Goal: Use online tool/utility: Use online tool/utility

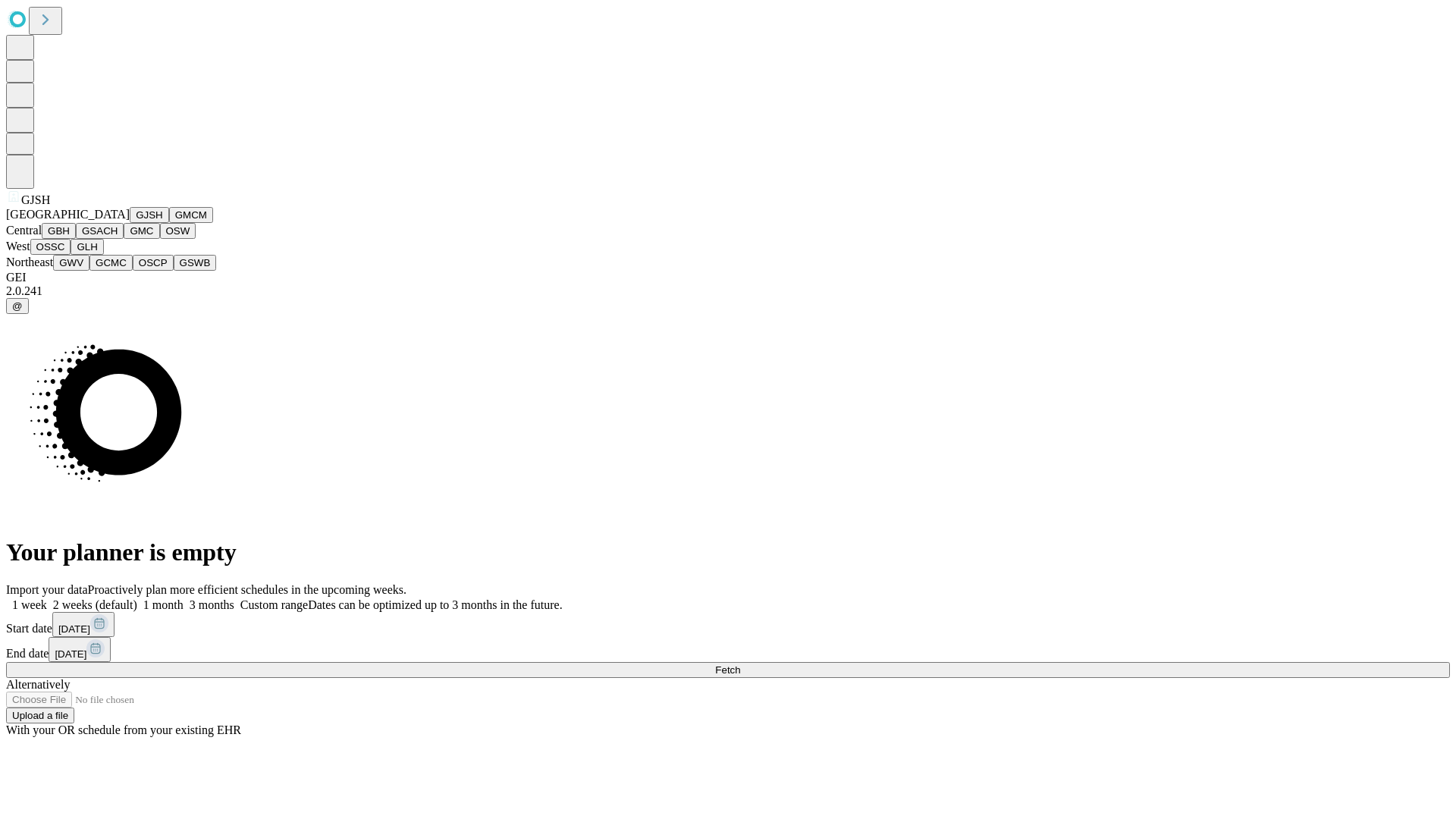
click at [130, 223] on button "GJSH" at bounding box center [150, 215] width 39 height 16
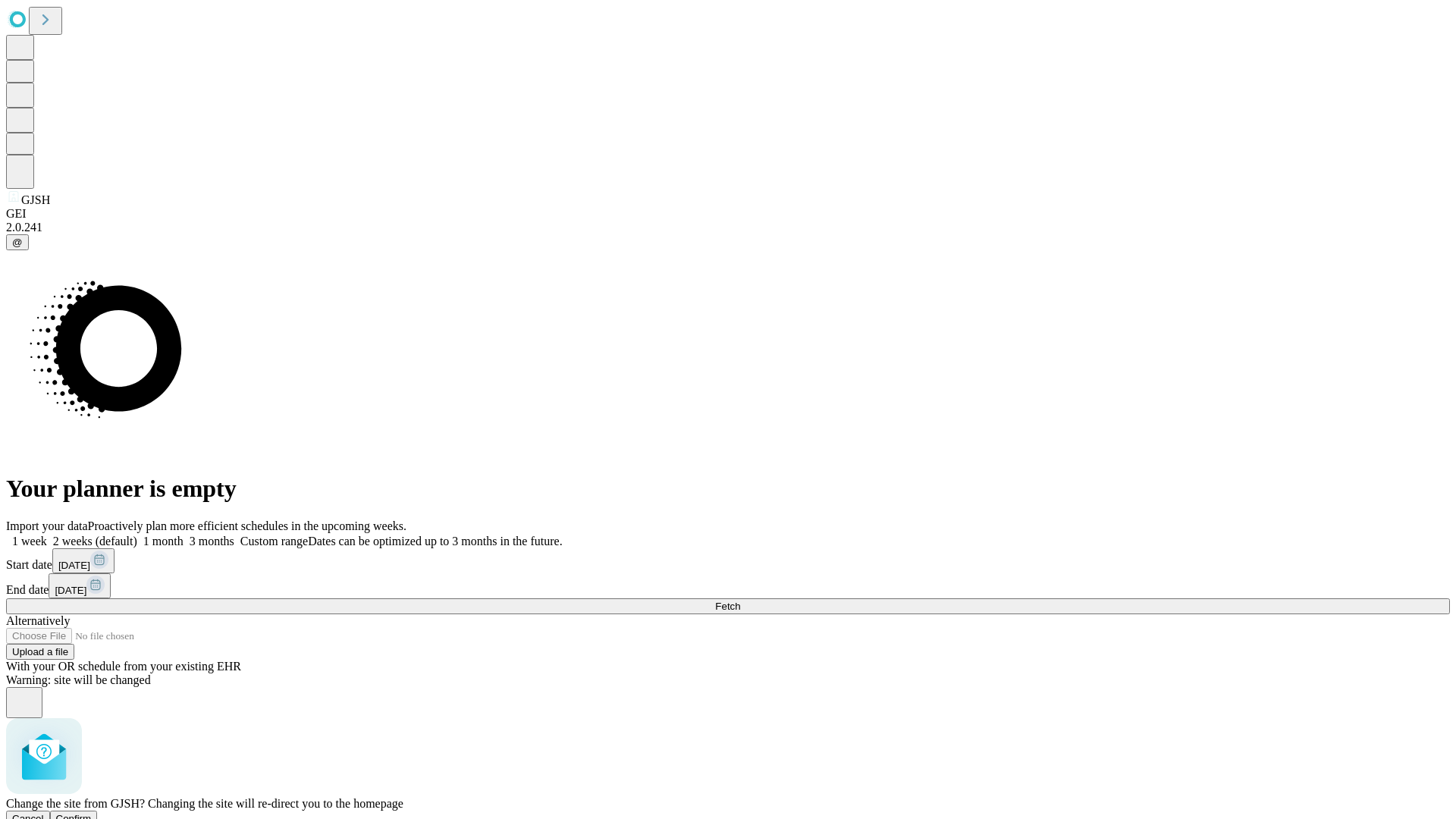
click at [92, 813] on span "Confirm" at bounding box center [74, 818] width 36 height 11
click at [47, 534] on label "1 week" at bounding box center [27, 540] width 41 height 13
click at [740, 600] on span "Fetch" at bounding box center [727, 606] width 25 height 11
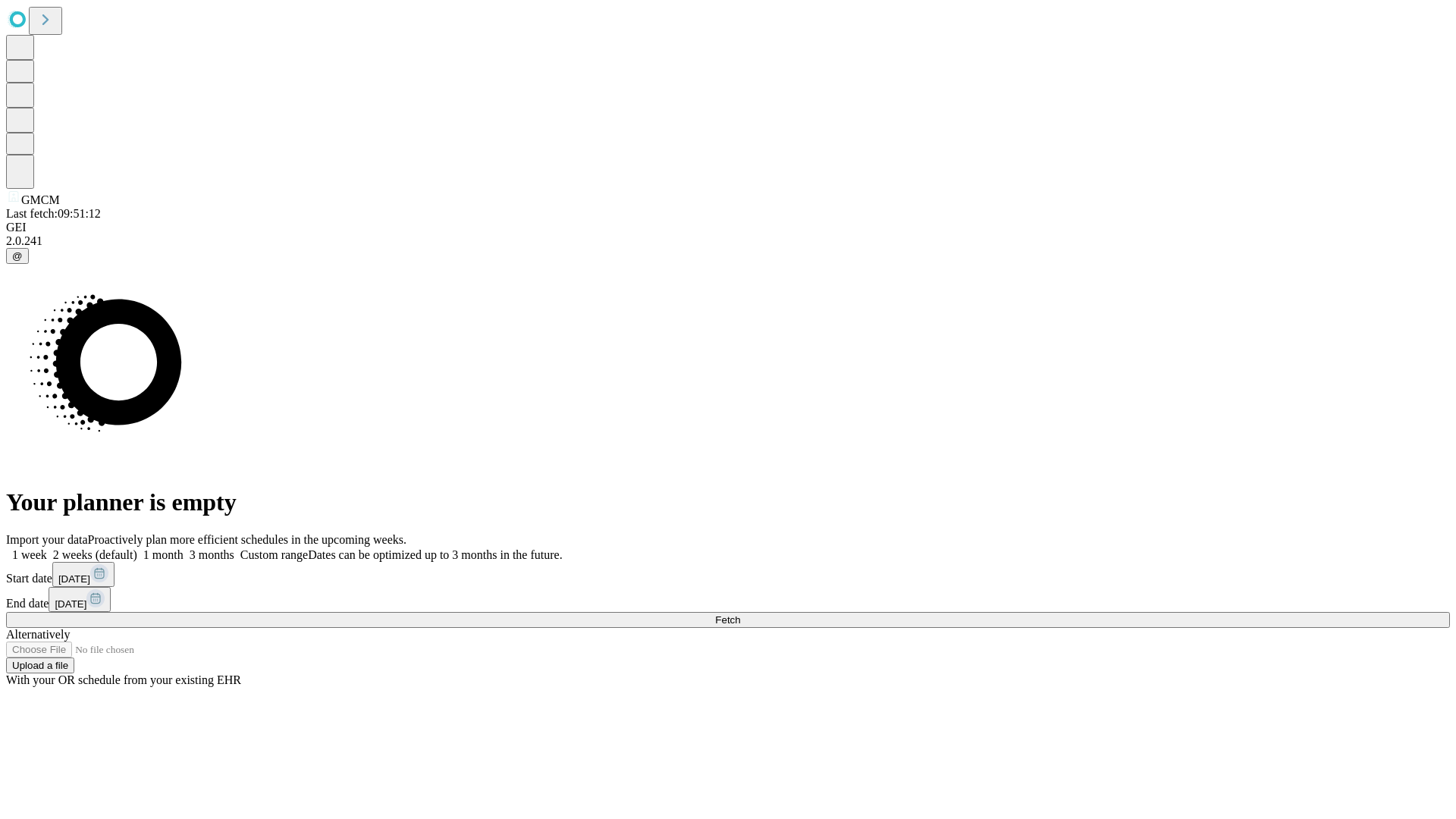
click at [47, 548] on label "1 week" at bounding box center [27, 554] width 41 height 13
click at [740, 614] on span "Fetch" at bounding box center [727, 619] width 25 height 11
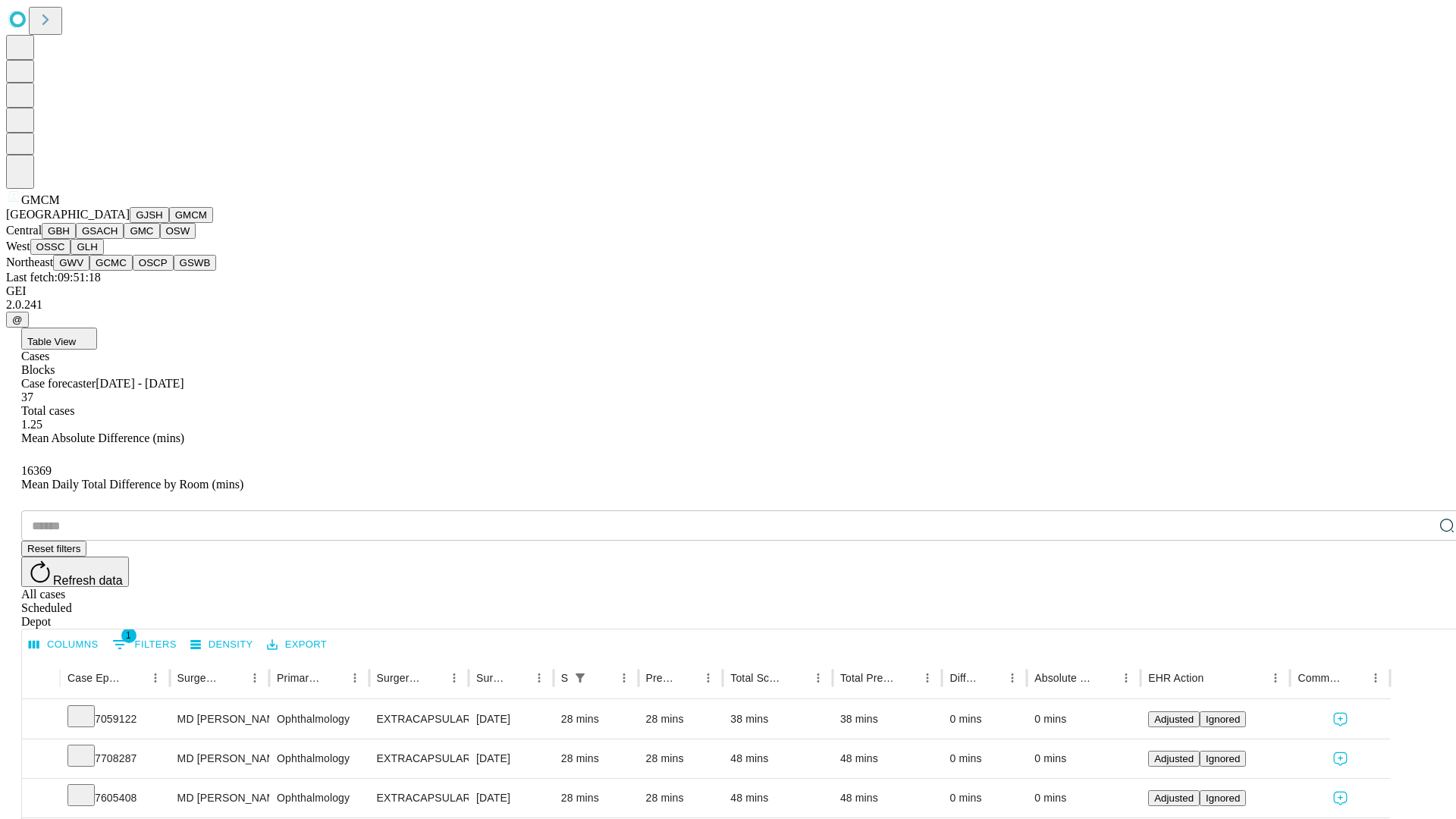
click at [76, 239] on button "GBH" at bounding box center [58, 231] width 34 height 16
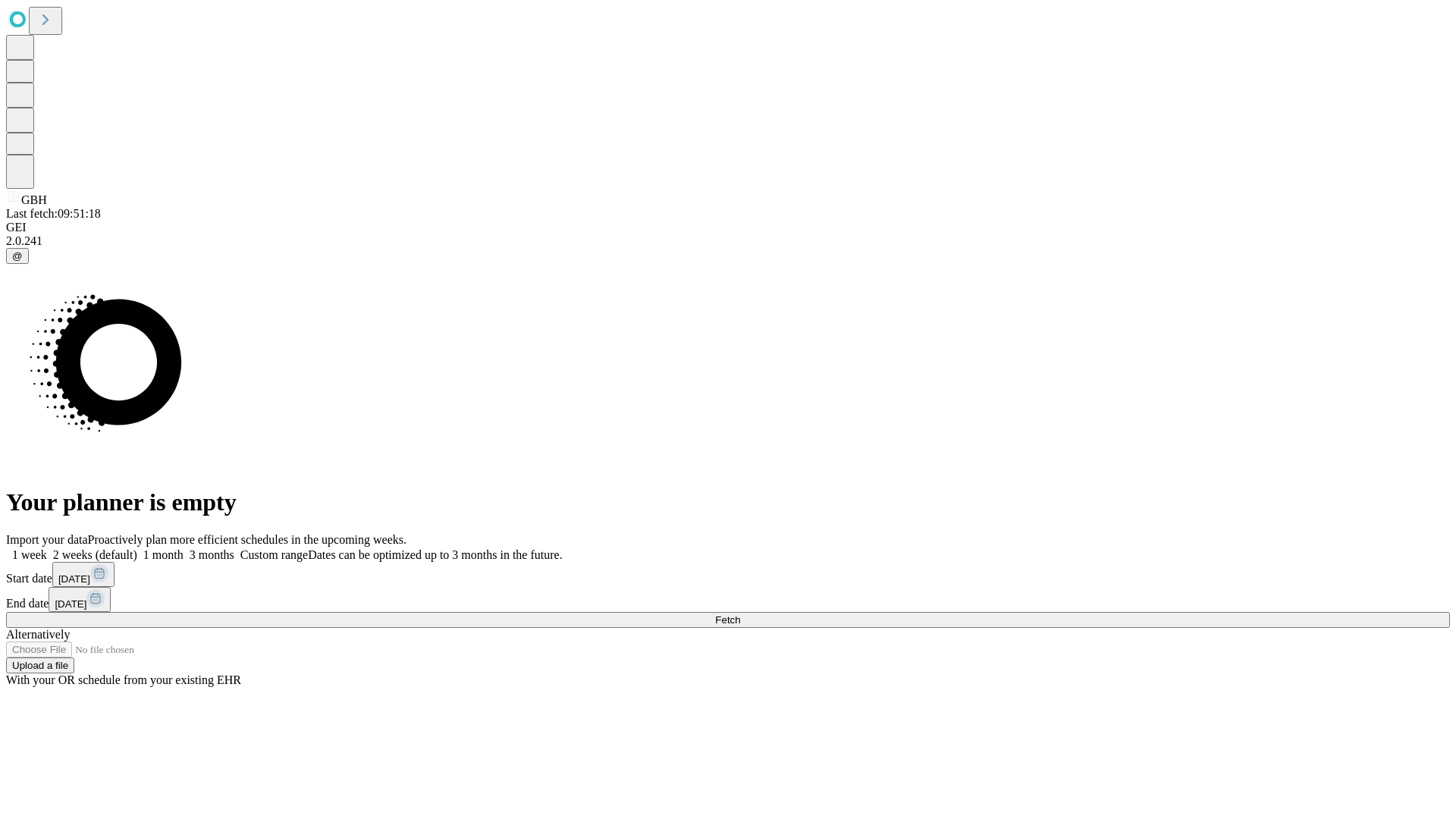
click at [47, 548] on label "1 week" at bounding box center [27, 554] width 41 height 13
click at [740, 614] on span "Fetch" at bounding box center [727, 619] width 25 height 11
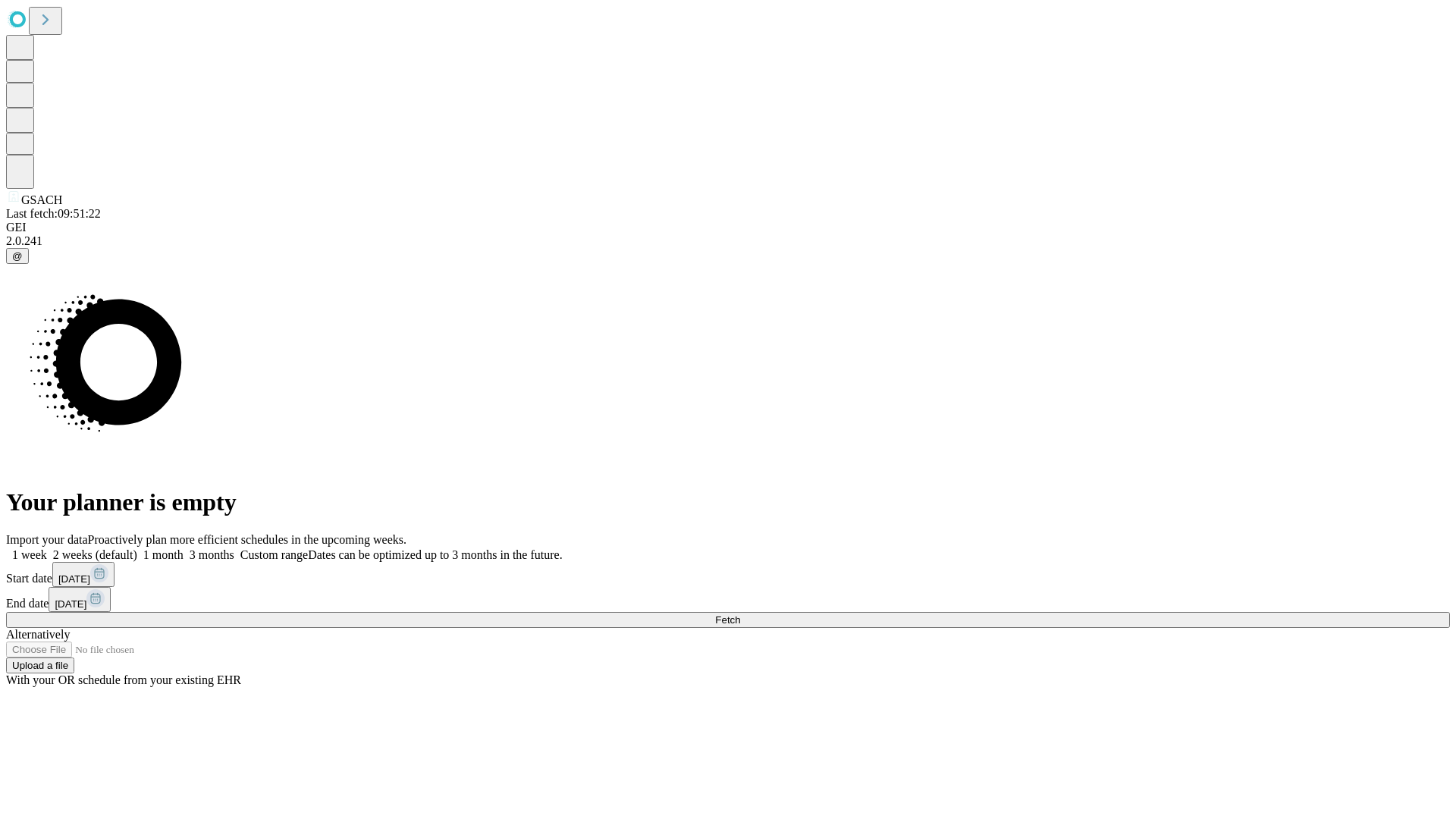
click at [47, 548] on label "1 week" at bounding box center [27, 554] width 41 height 13
click at [740, 614] on span "Fetch" at bounding box center [727, 619] width 25 height 11
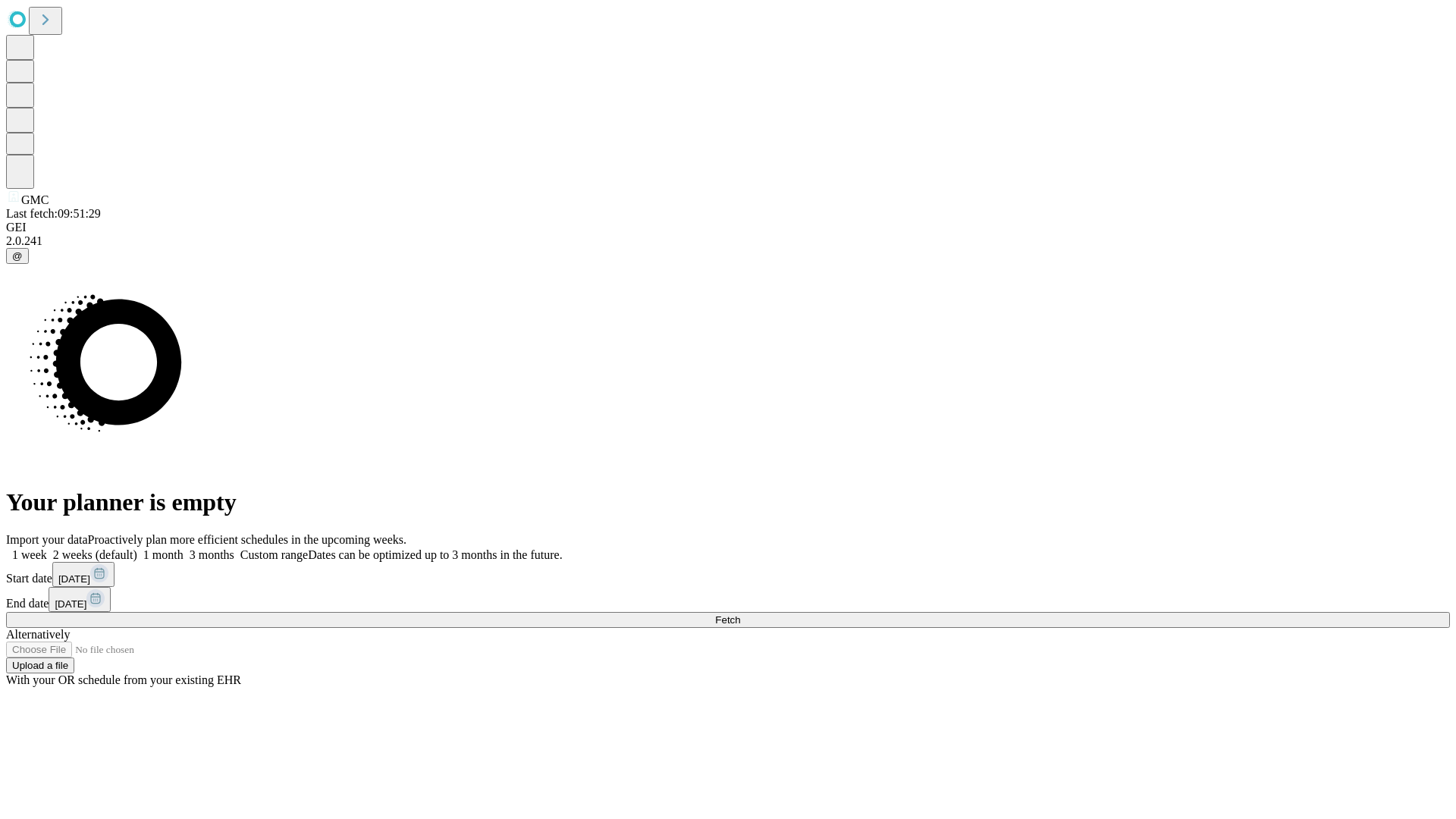
click at [47, 548] on label "1 week" at bounding box center [27, 554] width 41 height 13
click at [740, 614] on span "Fetch" at bounding box center [727, 619] width 25 height 11
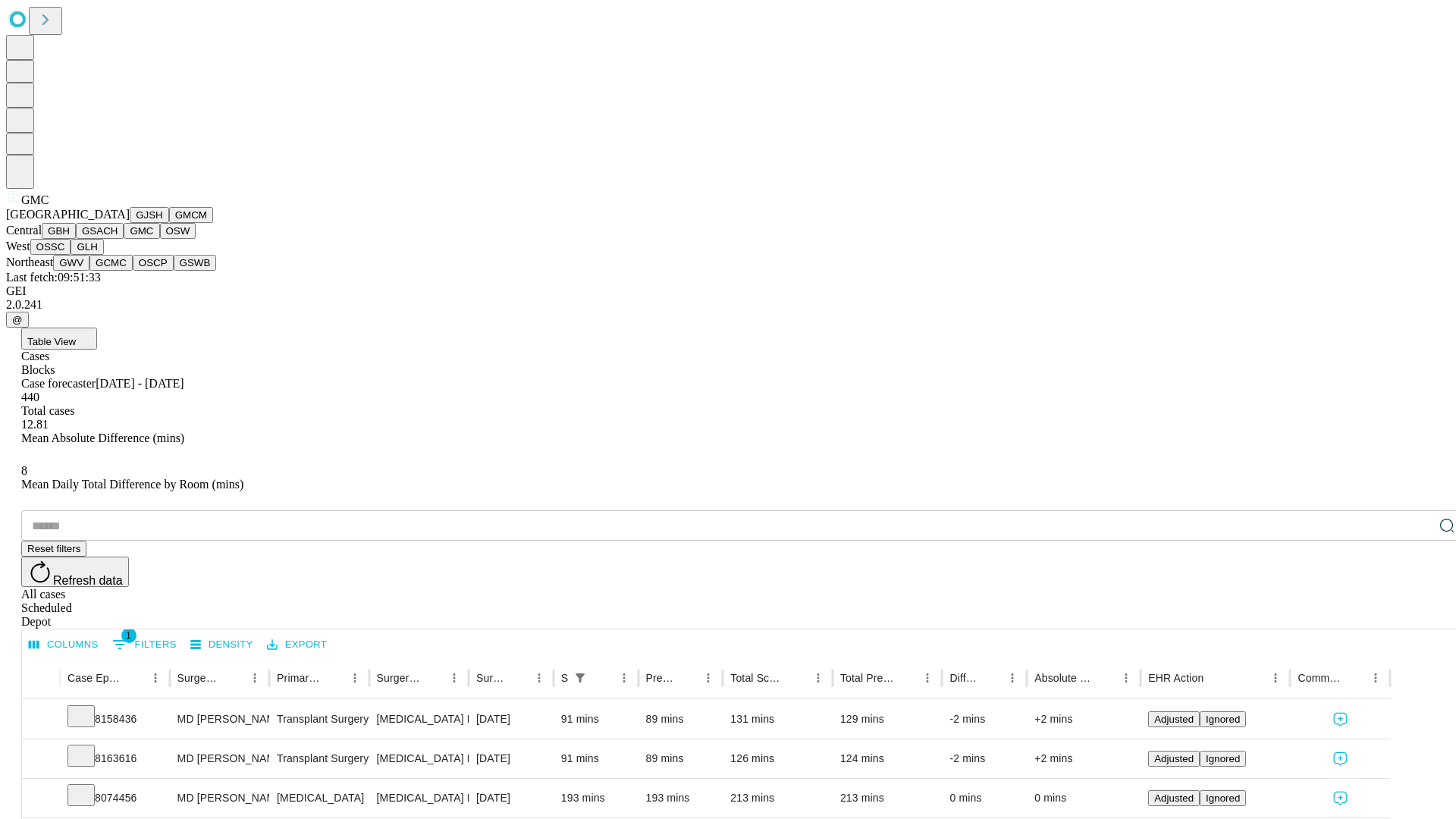
click at [160, 239] on button "OSW" at bounding box center [178, 231] width 36 height 16
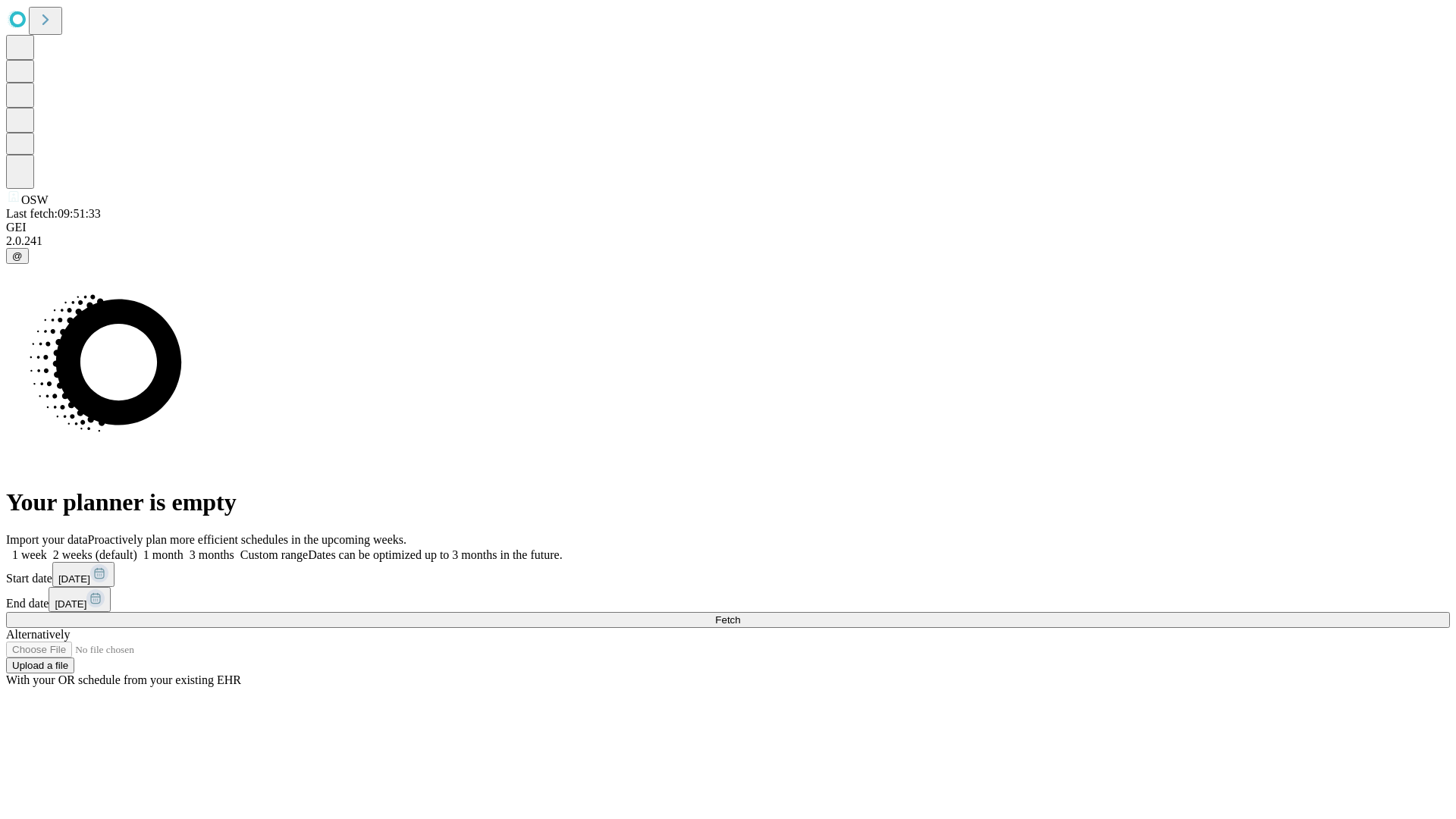
click at [47, 548] on label "1 week" at bounding box center [27, 554] width 41 height 13
click at [740, 614] on span "Fetch" at bounding box center [727, 619] width 25 height 11
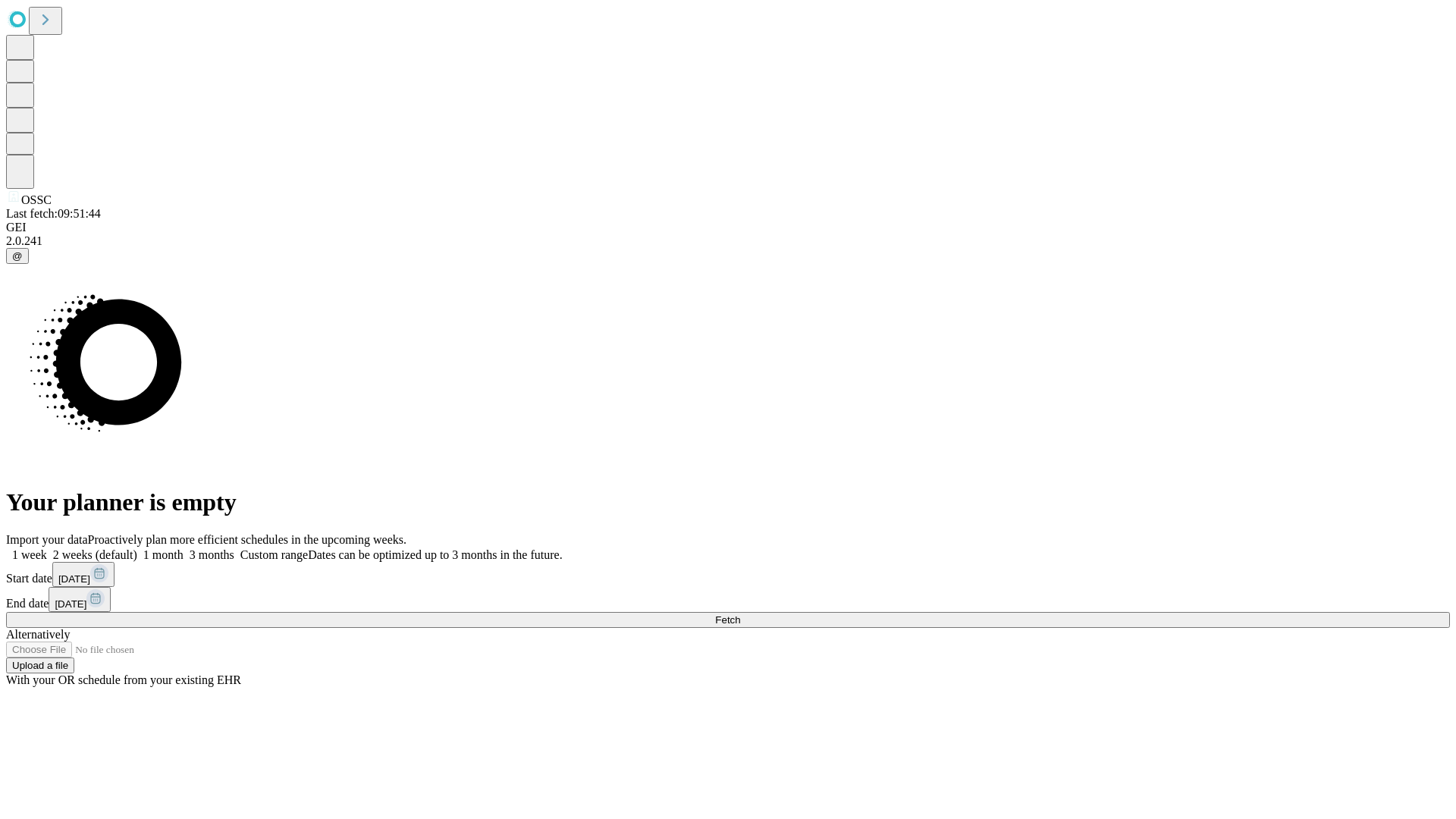
click at [47, 548] on label "1 week" at bounding box center [27, 554] width 41 height 13
click at [740, 614] on span "Fetch" at bounding box center [727, 619] width 25 height 11
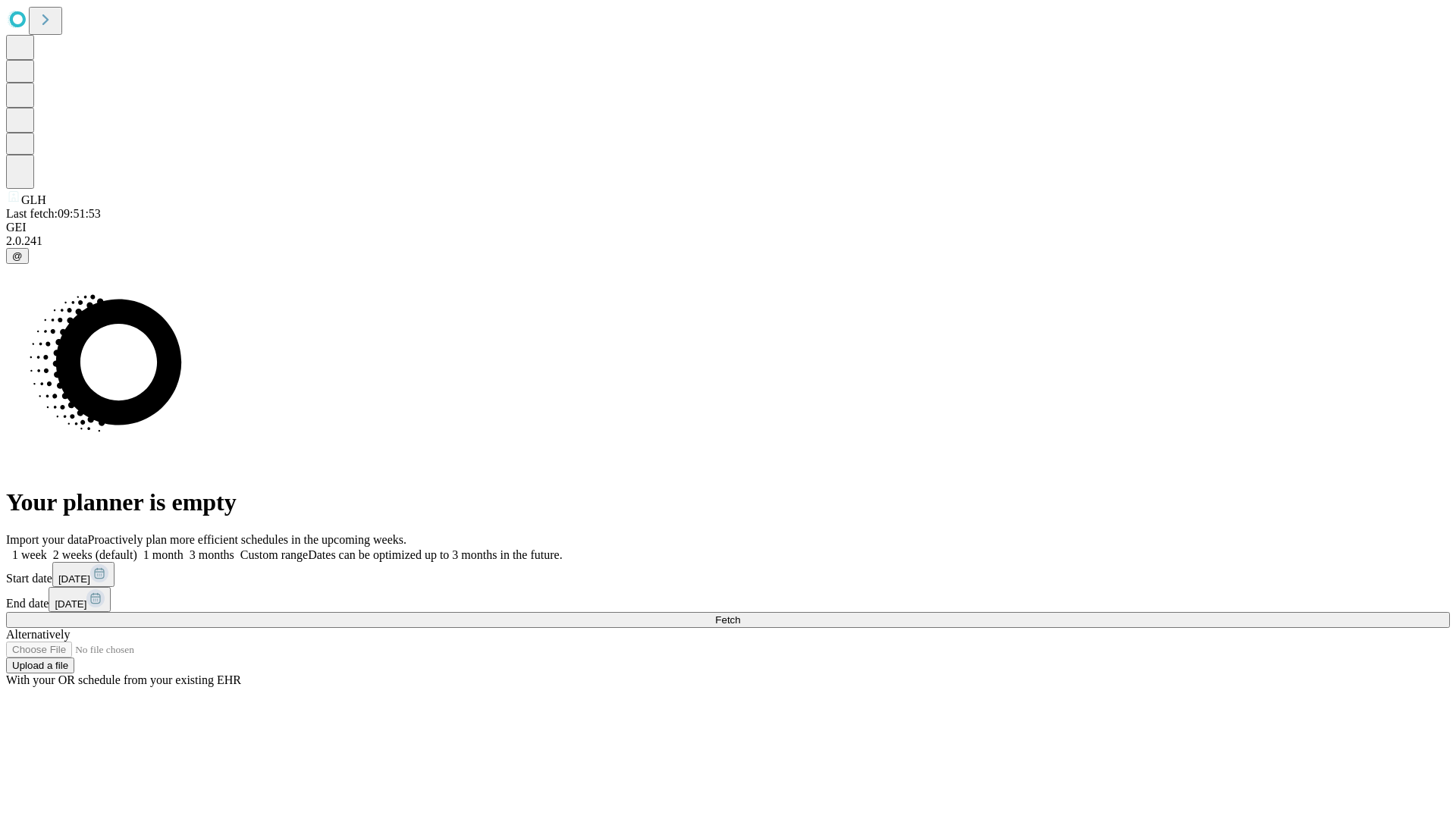
click at [47, 548] on label "1 week" at bounding box center [27, 554] width 41 height 13
click at [740, 614] on span "Fetch" at bounding box center [727, 619] width 25 height 11
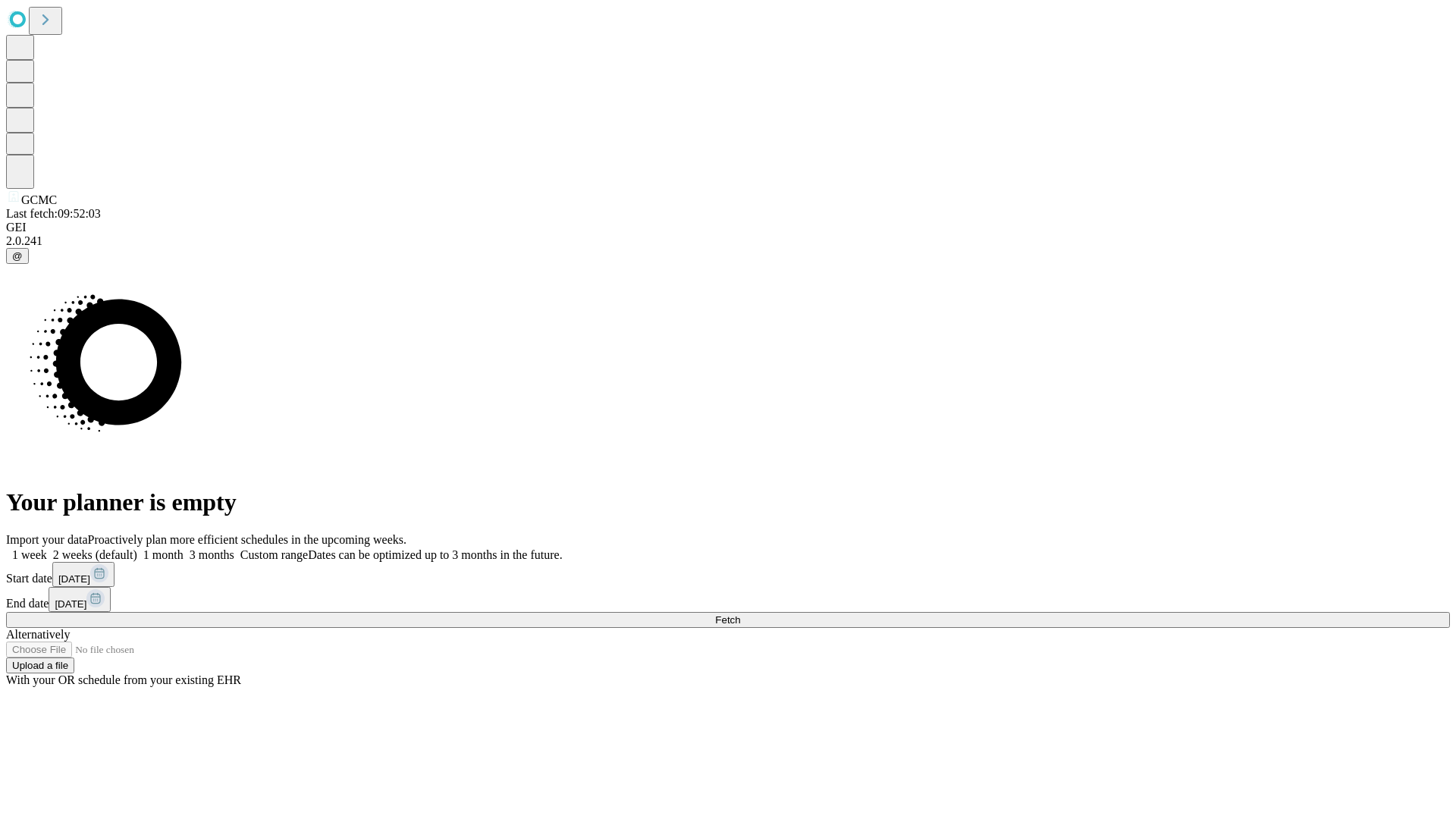
click at [740, 614] on span "Fetch" at bounding box center [727, 619] width 25 height 11
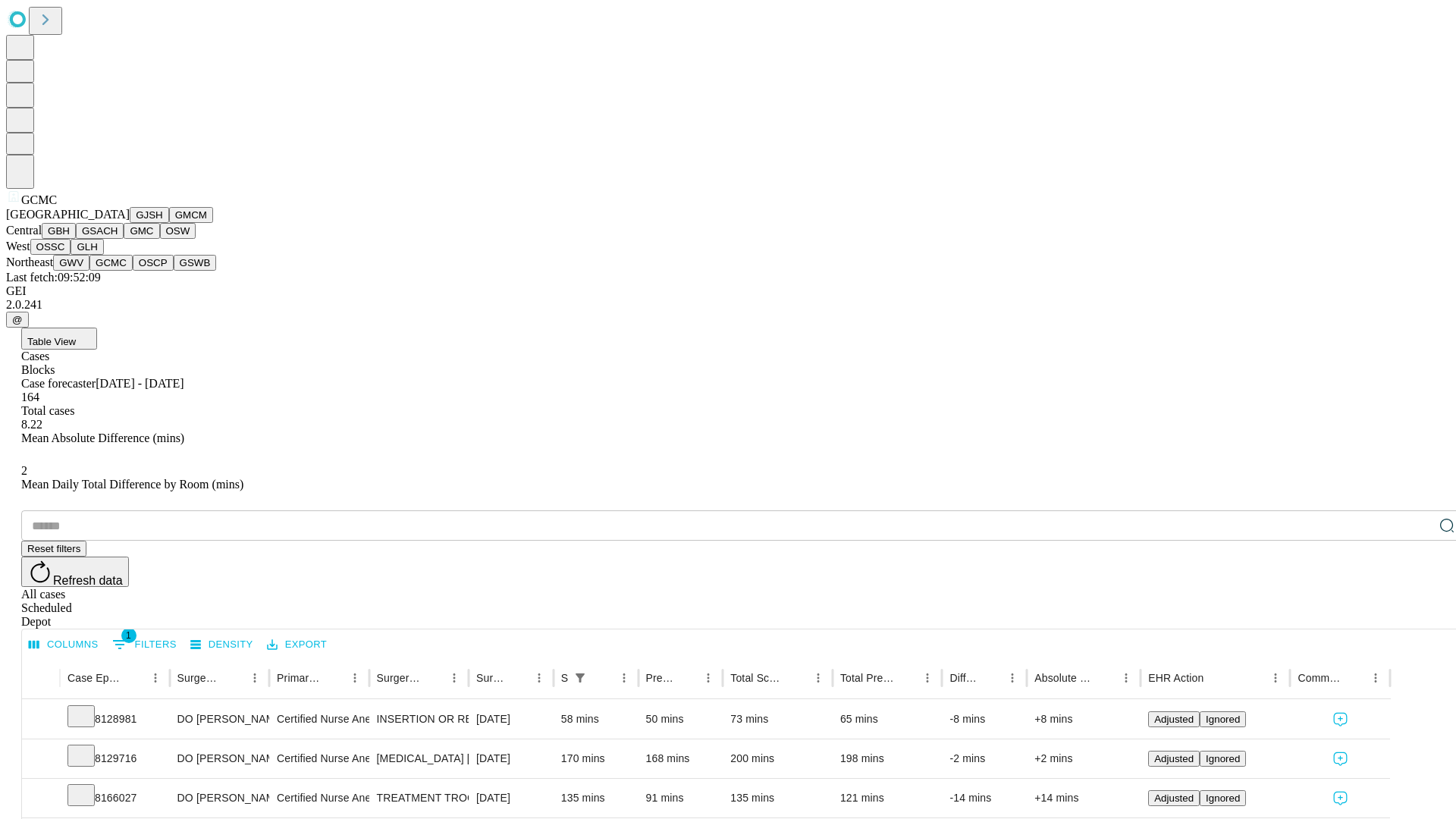
click at [133, 271] on button "OSCP" at bounding box center [153, 263] width 41 height 16
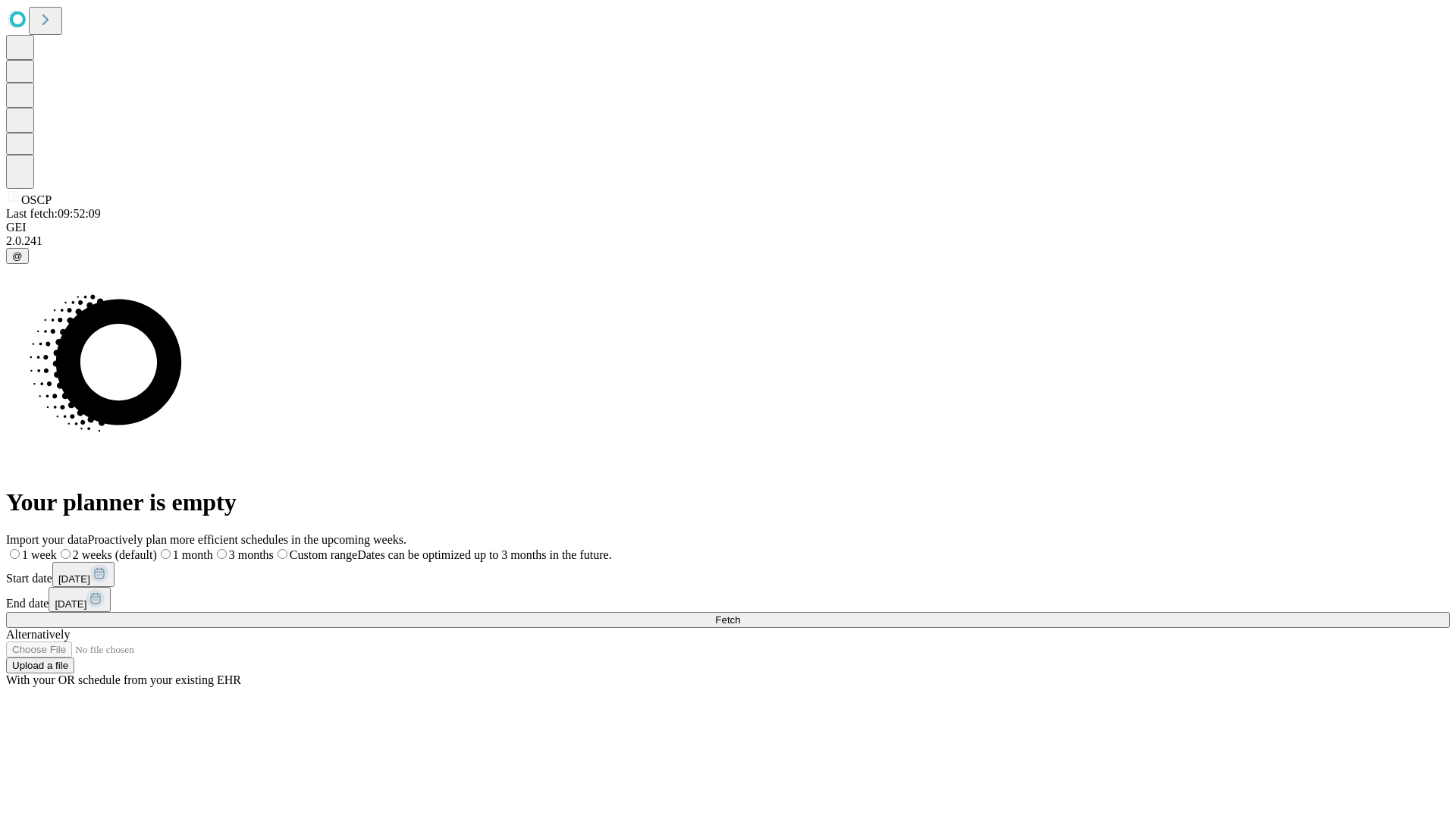
click at [57, 548] on label "1 week" at bounding box center [31, 554] width 51 height 13
click at [740, 614] on span "Fetch" at bounding box center [727, 619] width 25 height 11
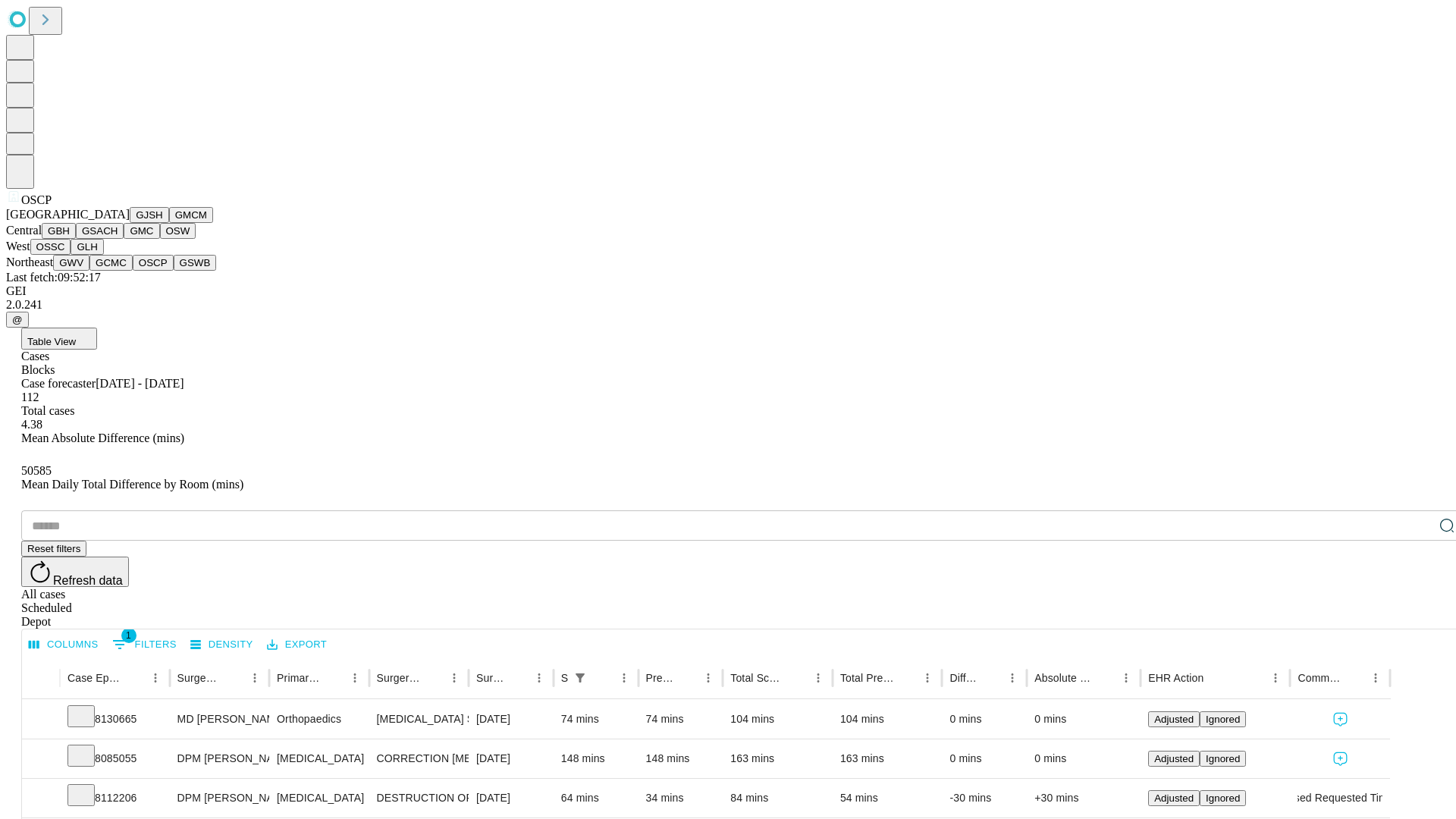
click at [174, 271] on button "GSWB" at bounding box center [195, 263] width 43 height 16
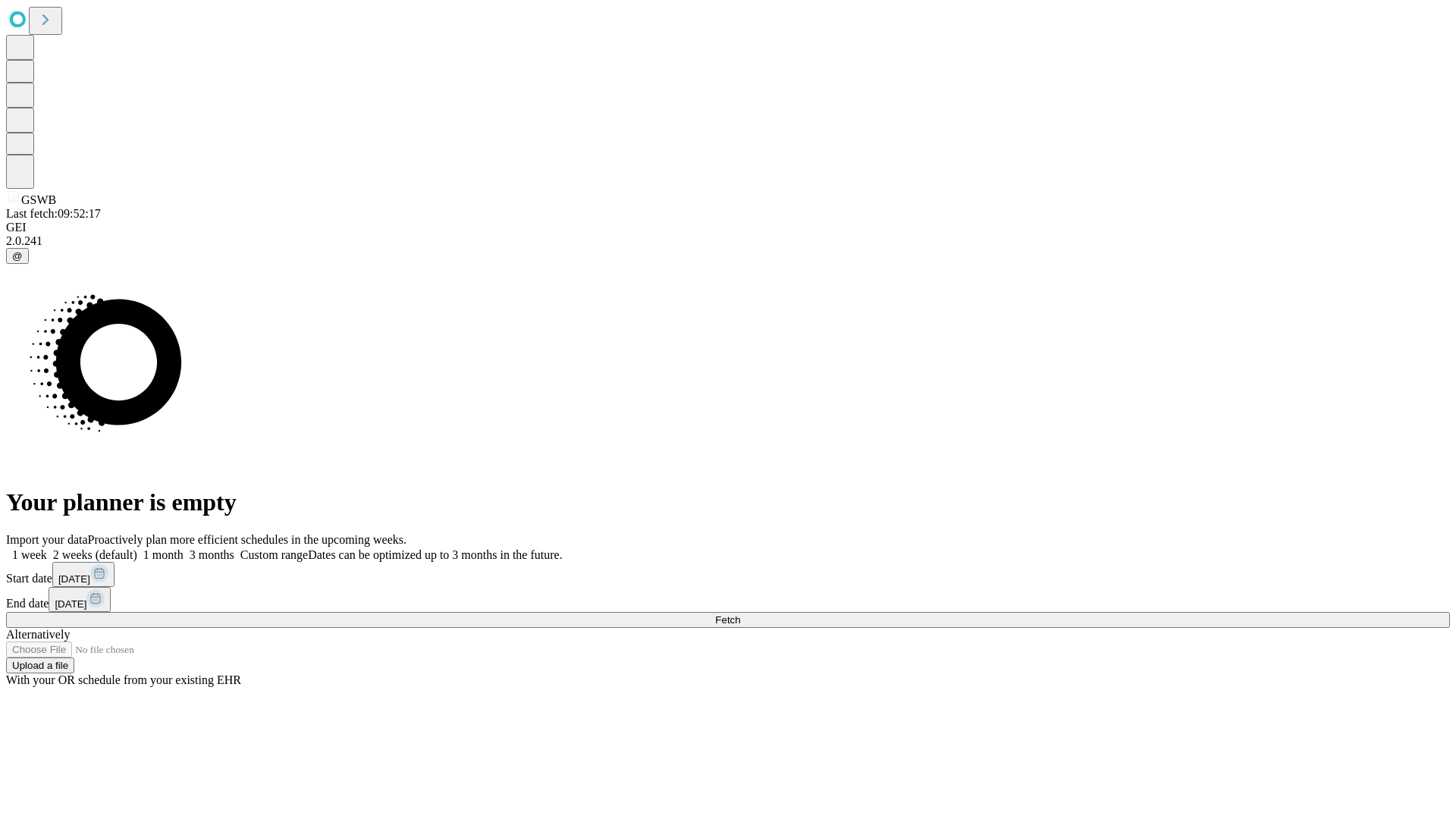
click at [740, 614] on span "Fetch" at bounding box center [727, 619] width 25 height 11
